Goal: Task Accomplishment & Management: Use online tool/utility

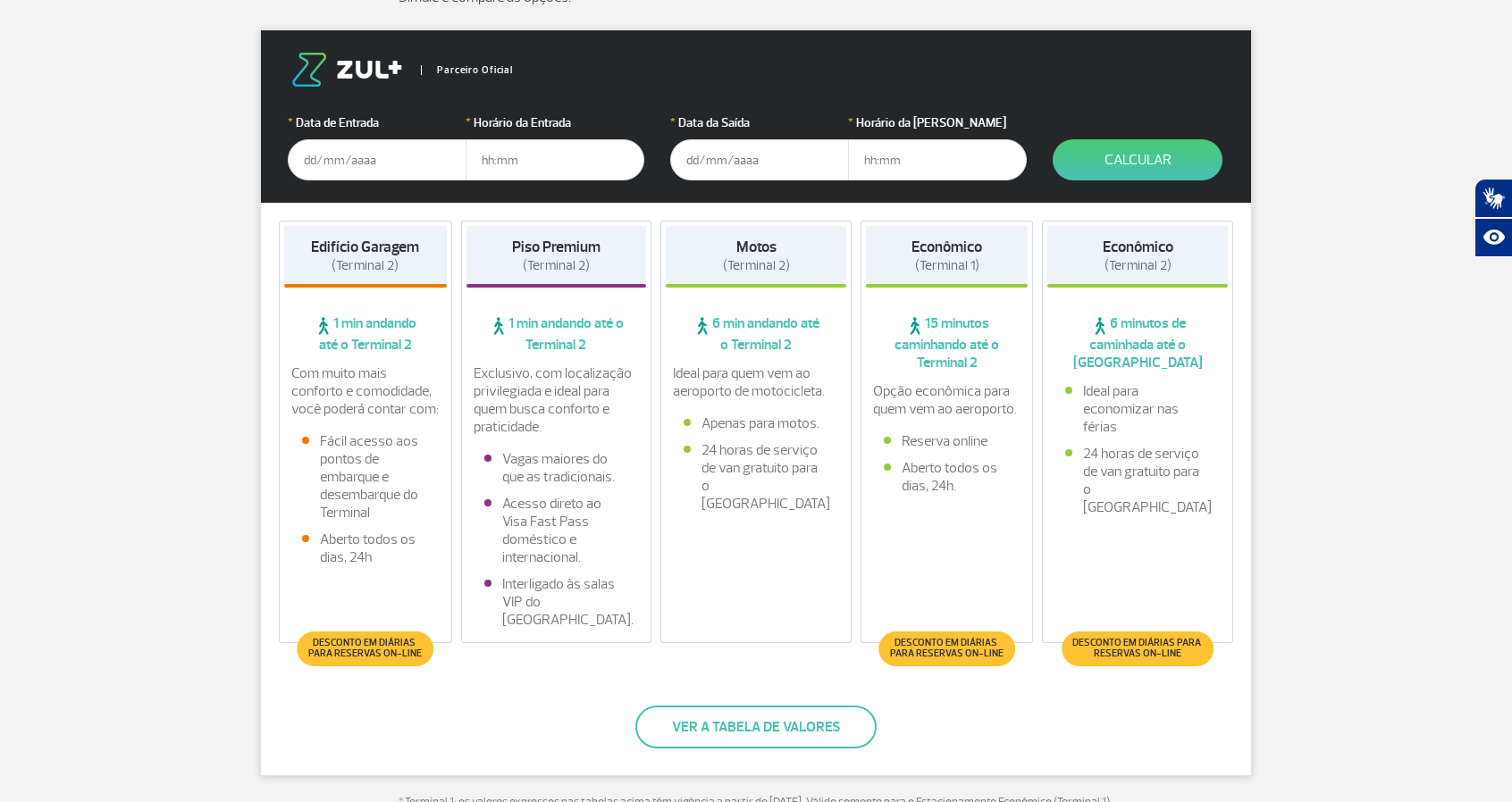
scroll to position [298, 0]
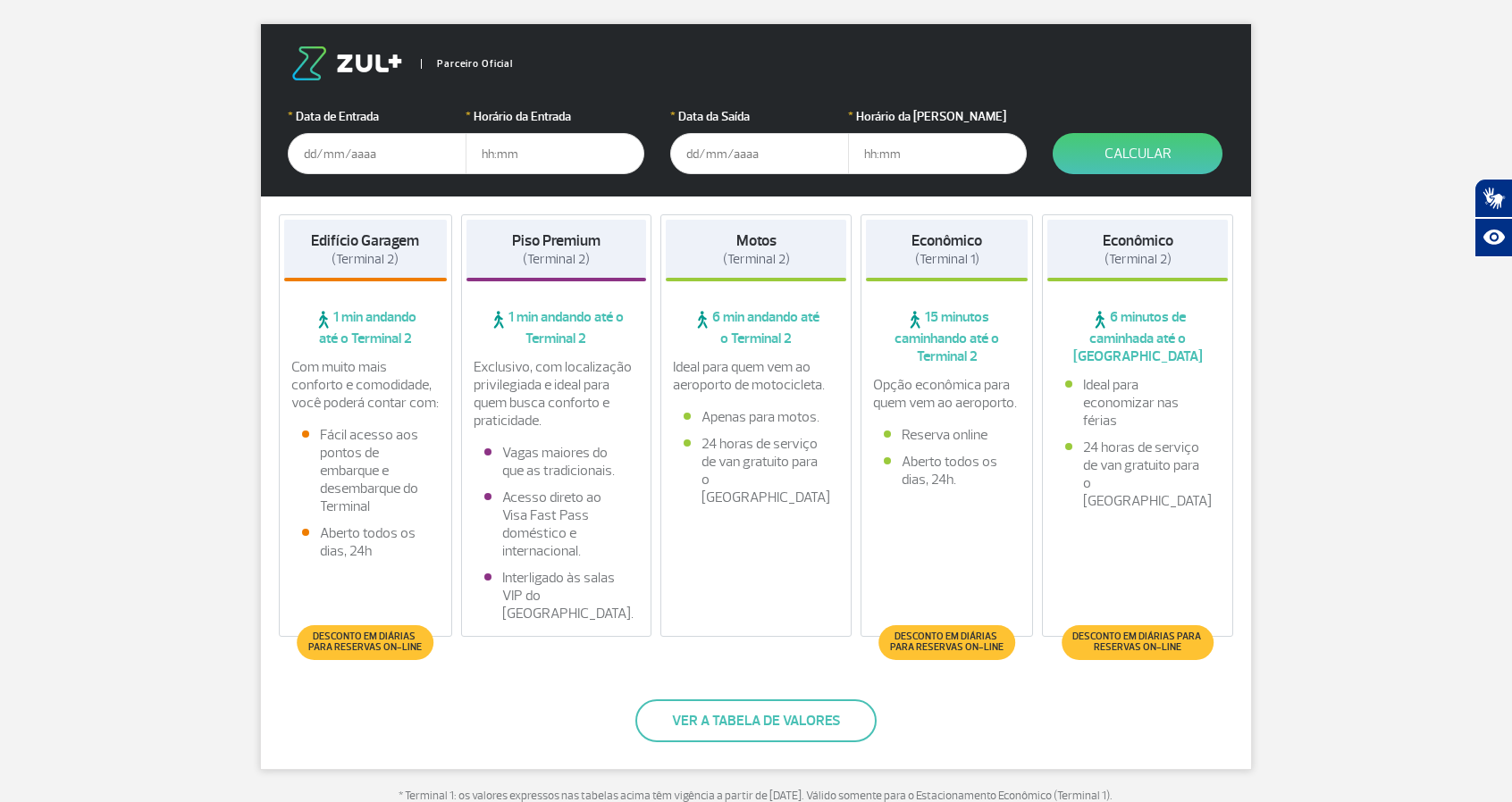
click at [381, 162] on input "text" at bounding box center [377, 154] width 179 height 42
click at [427, 159] on input "[DATE]" at bounding box center [377, 154] width 179 height 42
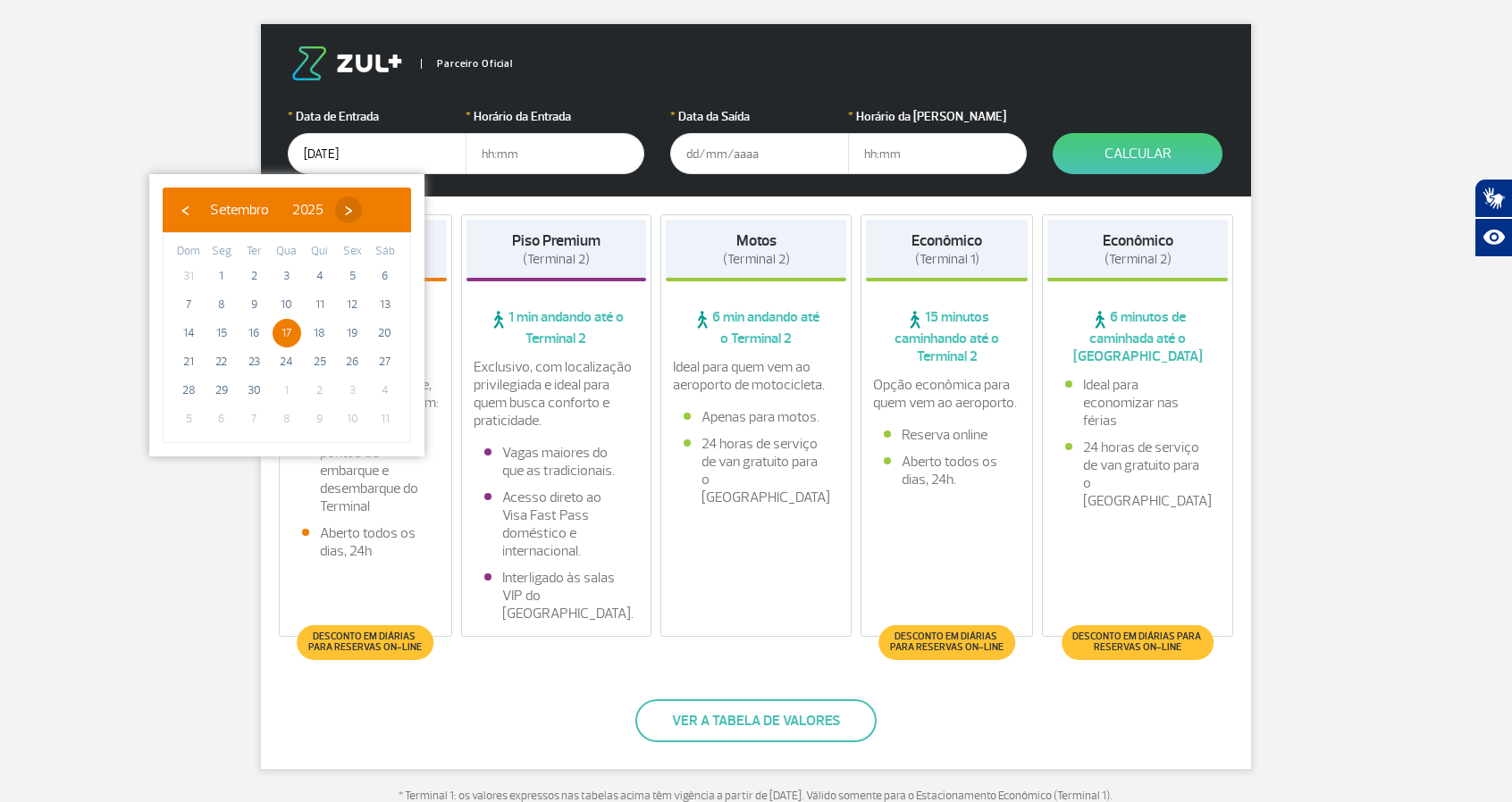
click at [362, 216] on span "›" at bounding box center [349, 210] width 27 height 27
click at [356, 328] on span "17" at bounding box center [352, 333] width 29 height 29
type input "[DATE]"
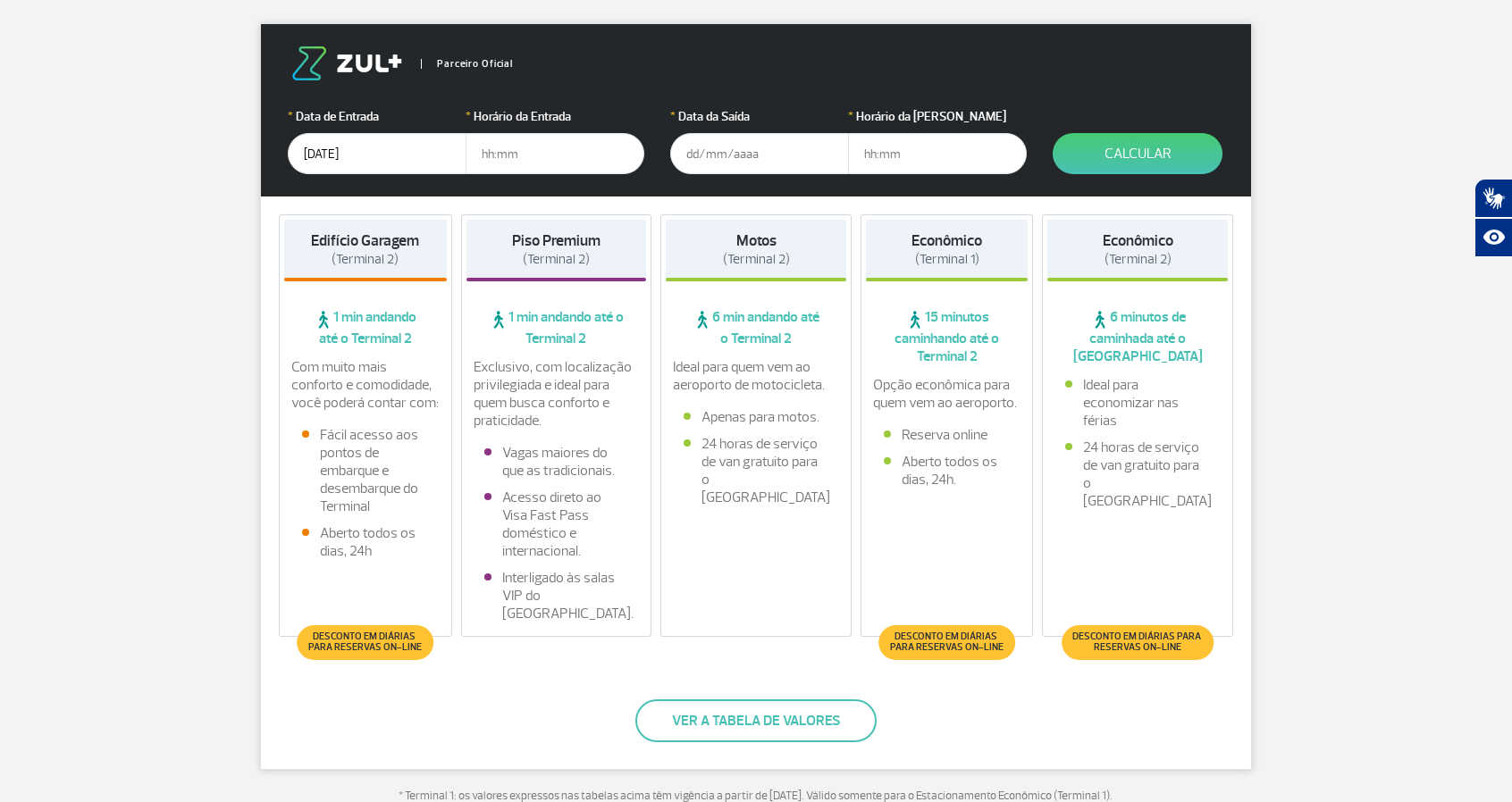
click at [563, 147] on input "text" at bounding box center [555, 154] width 179 height 42
click at [590, 140] on input "text" at bounding box center [555, 154] width 179 height 42
type input "21:30"
click at [763, 161] on input "text" at bounding box center [759, 154] width 179 height 42
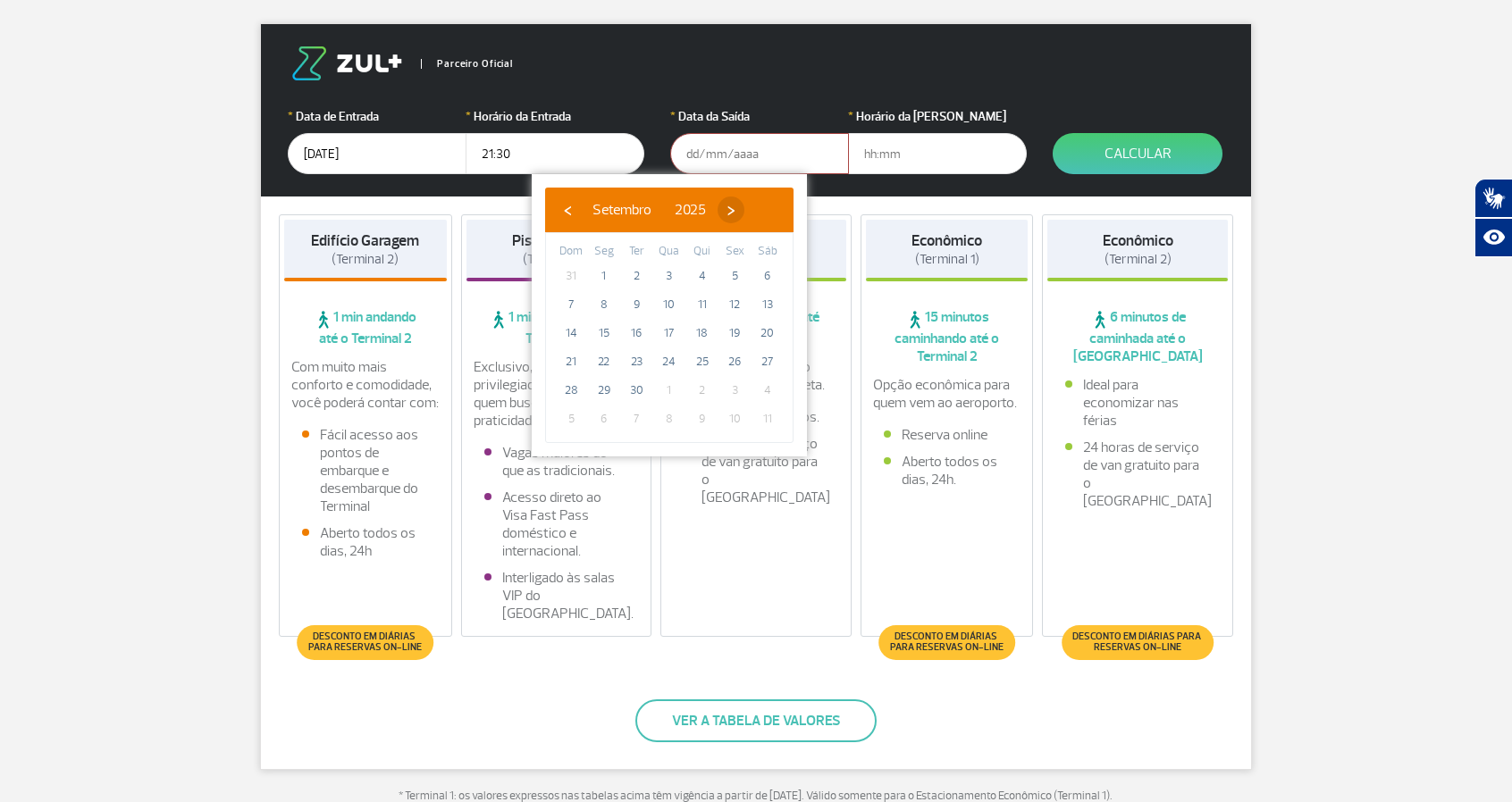
click at [744, 215] on span "›" at bounding box center [731, 210] width 27 height 27
click at [607, 358] on span "20" at bounding box center [604, 362] width 29 height 29
type input "[DATE]"
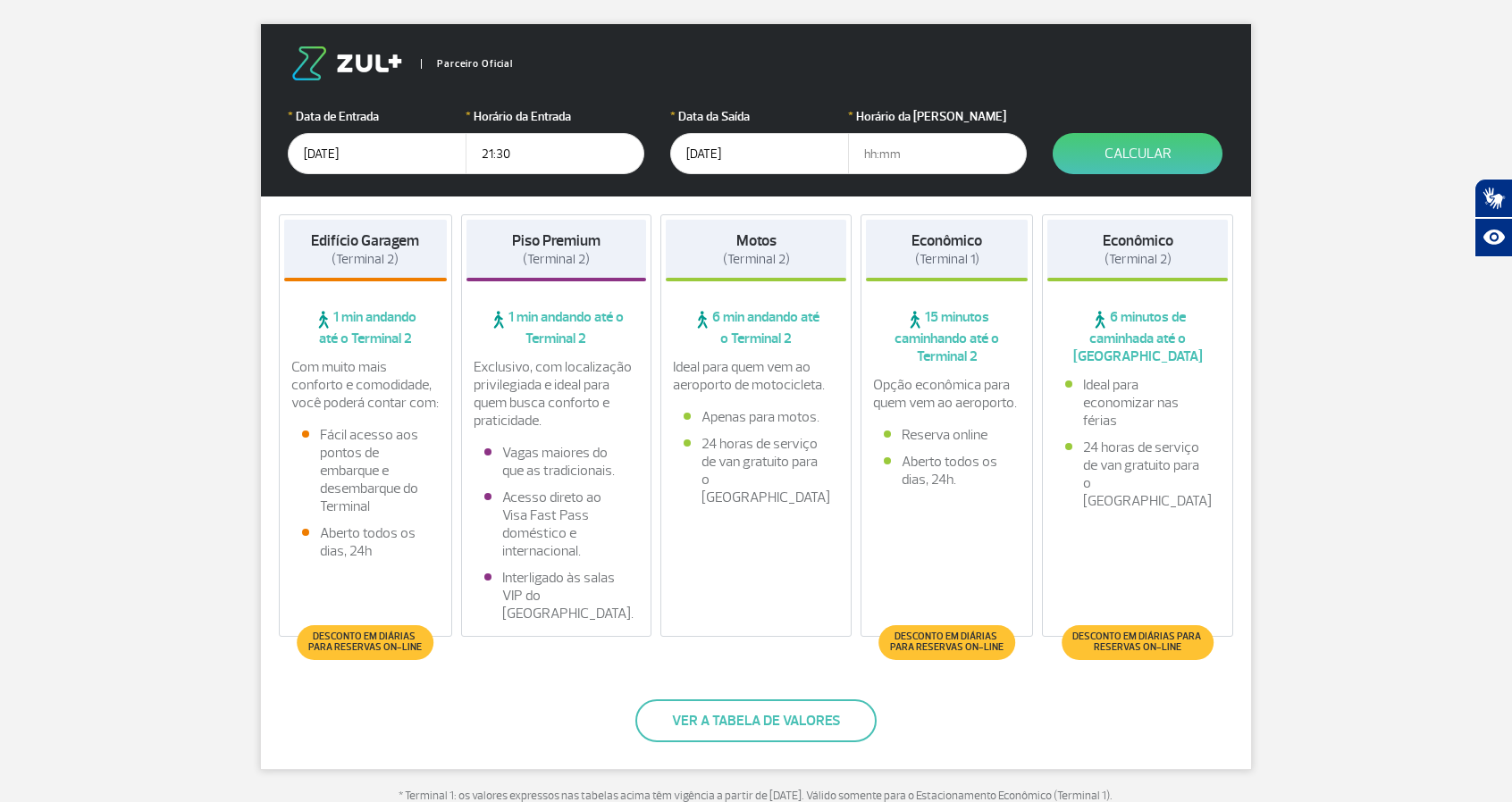
click at [916, 164] on input "text" at bounding box center [937, 154] width 179 height 42
type input "19:00"
click at [1135, 67] on div "Parceiro Oficial" at bounding box center [756, 63] width 937 height 34
click at [1142, 149] on button "Calcular" at bounding box center [1138, 154] width 170 height 42
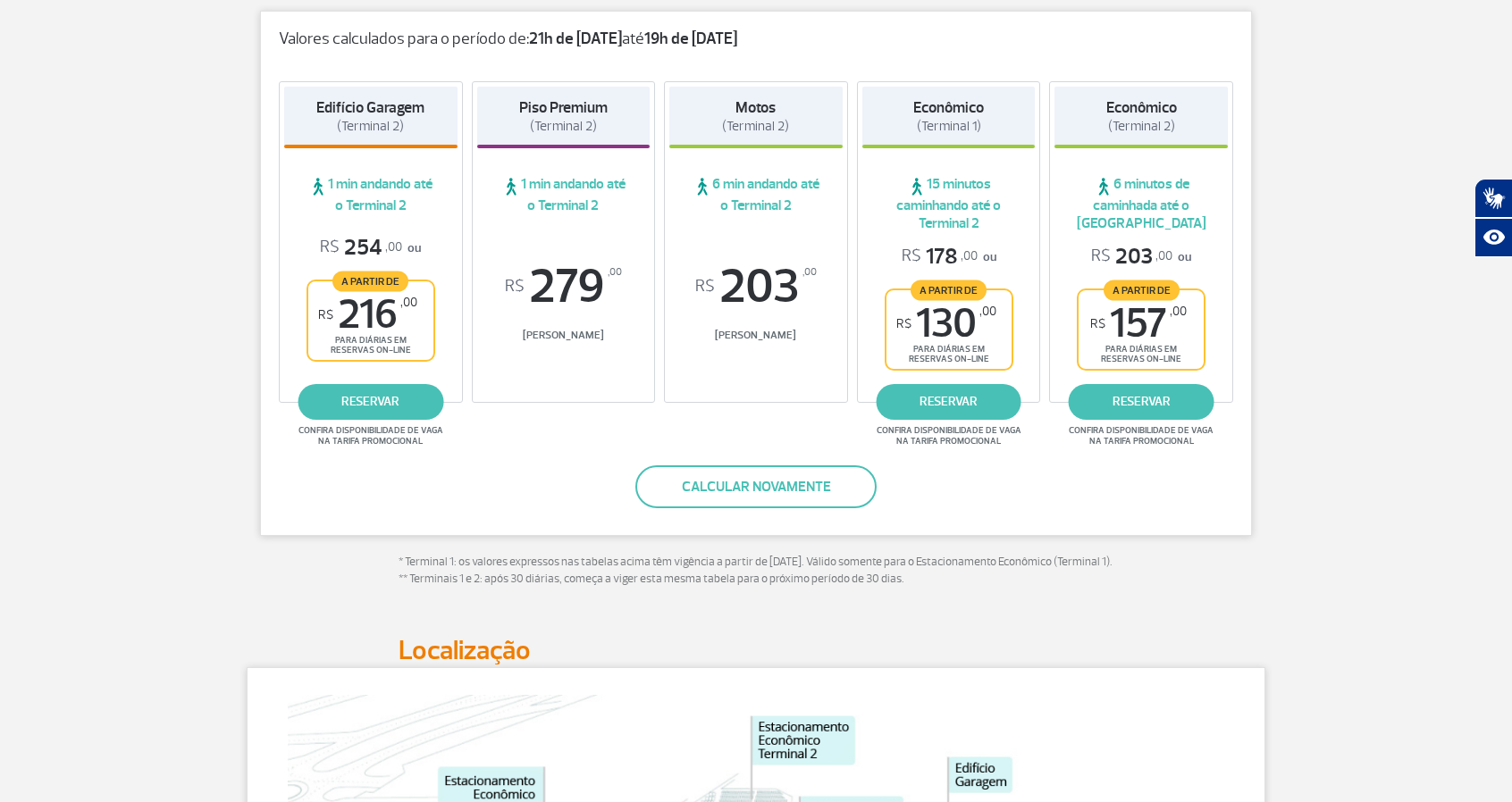
scroll to position [305, 0]
